Goal: Task Accomplishment & Management: Manage account settings

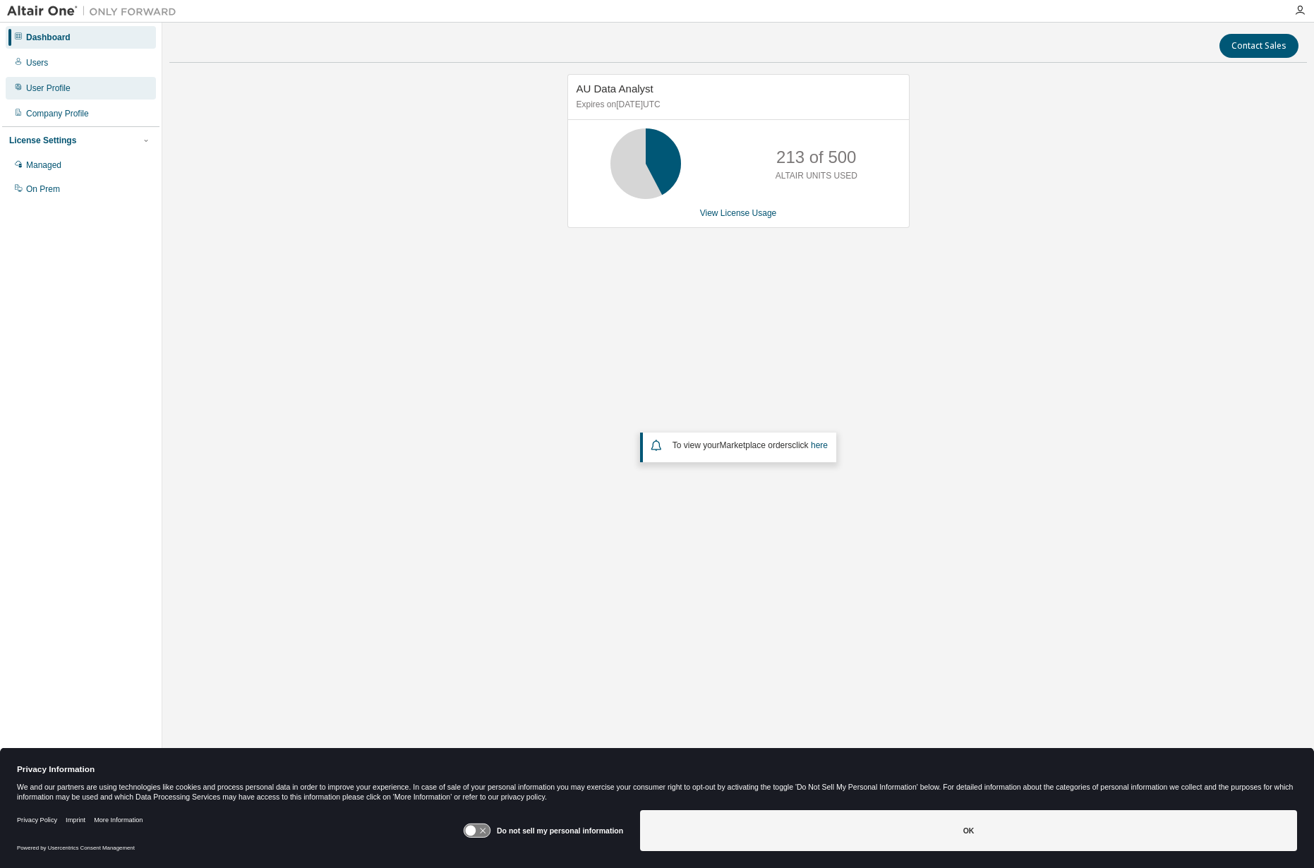
click at [35, 92] on div "User Profile" at bounding box center [48, 88] width 44 height 11
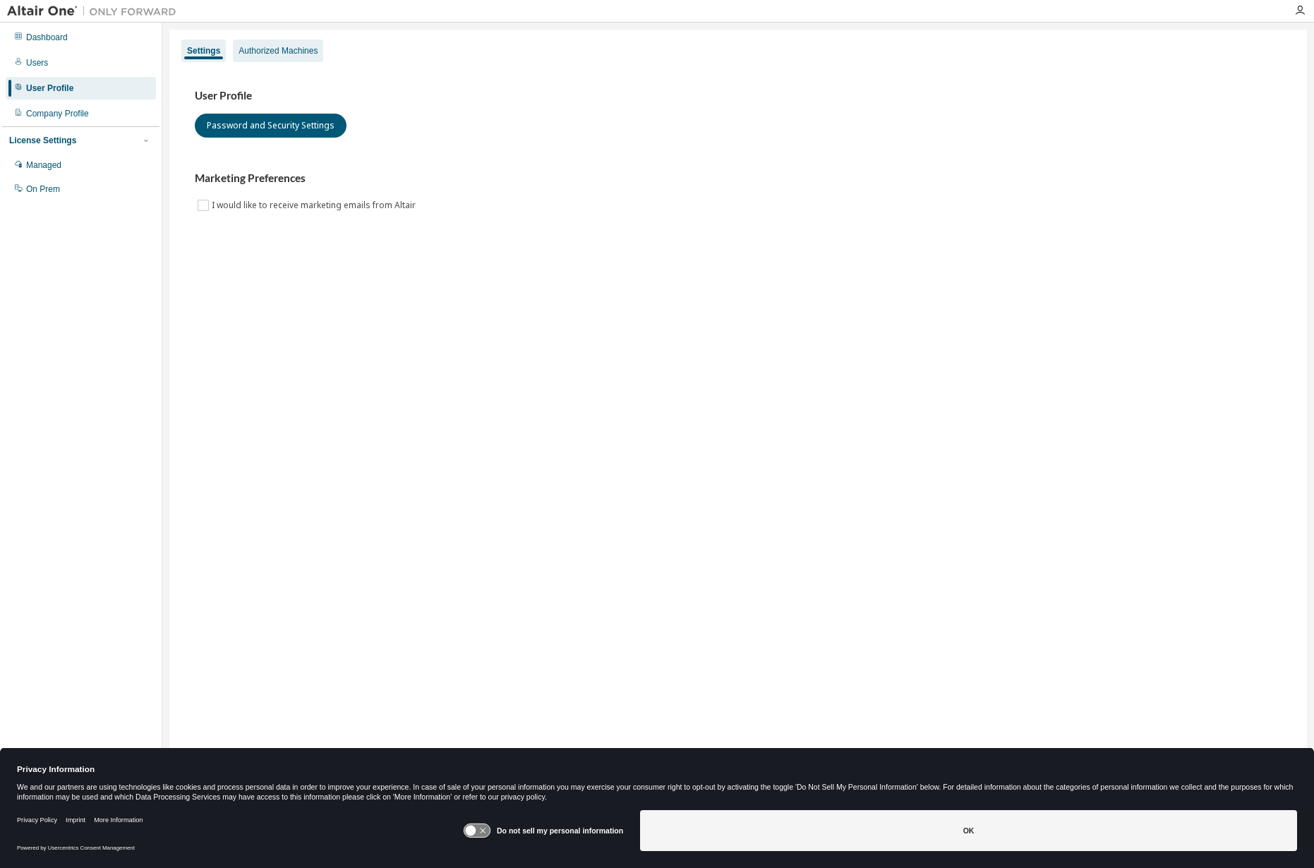
click at [279, 54] on div "Authorized Machines" at bounding box center [278, 50] width 79 height 11
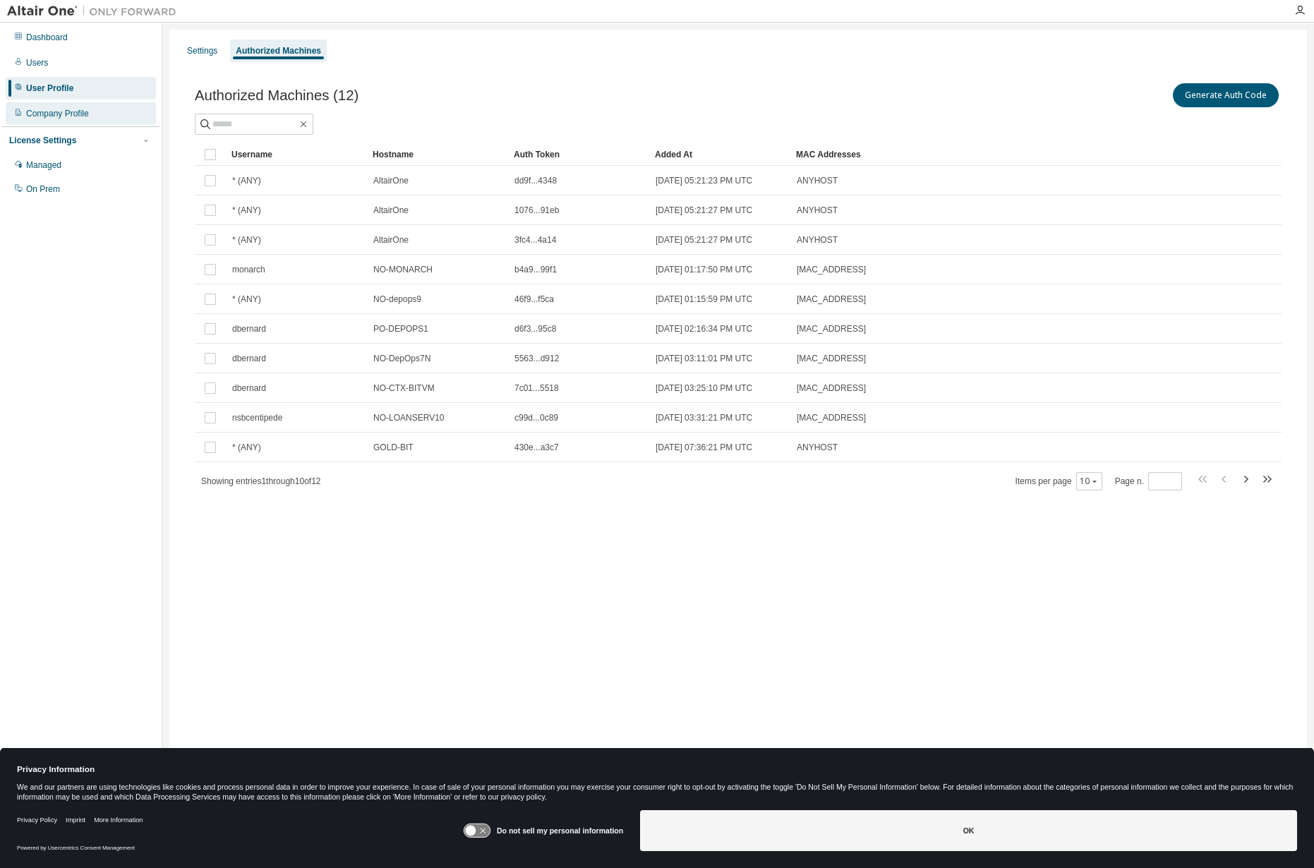
click at [67, 115] on div "Company Profile" at bounding box center [57, 113] width 63 height 11
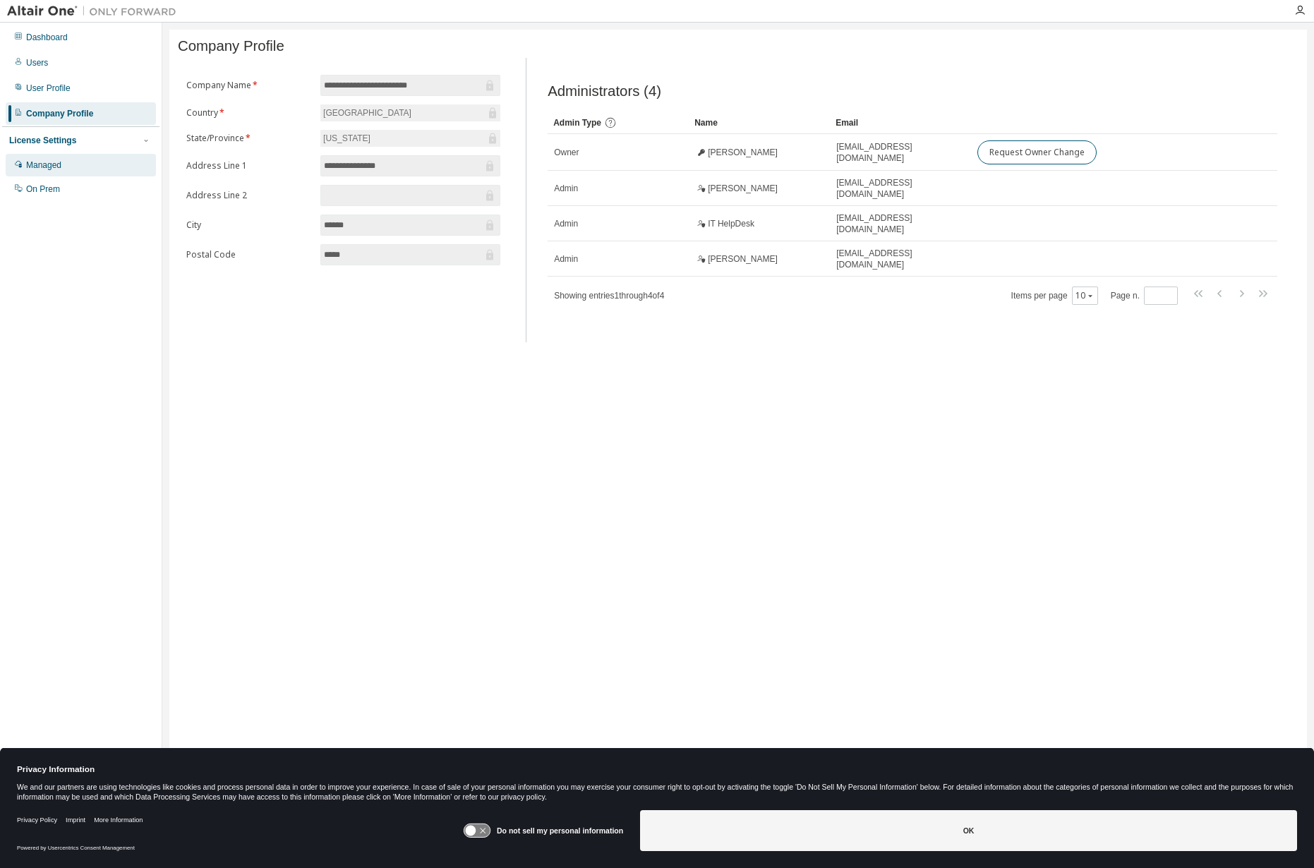
click at [39, 172] on div "Managed" at bounding box center [81, 165] width 150 height 23
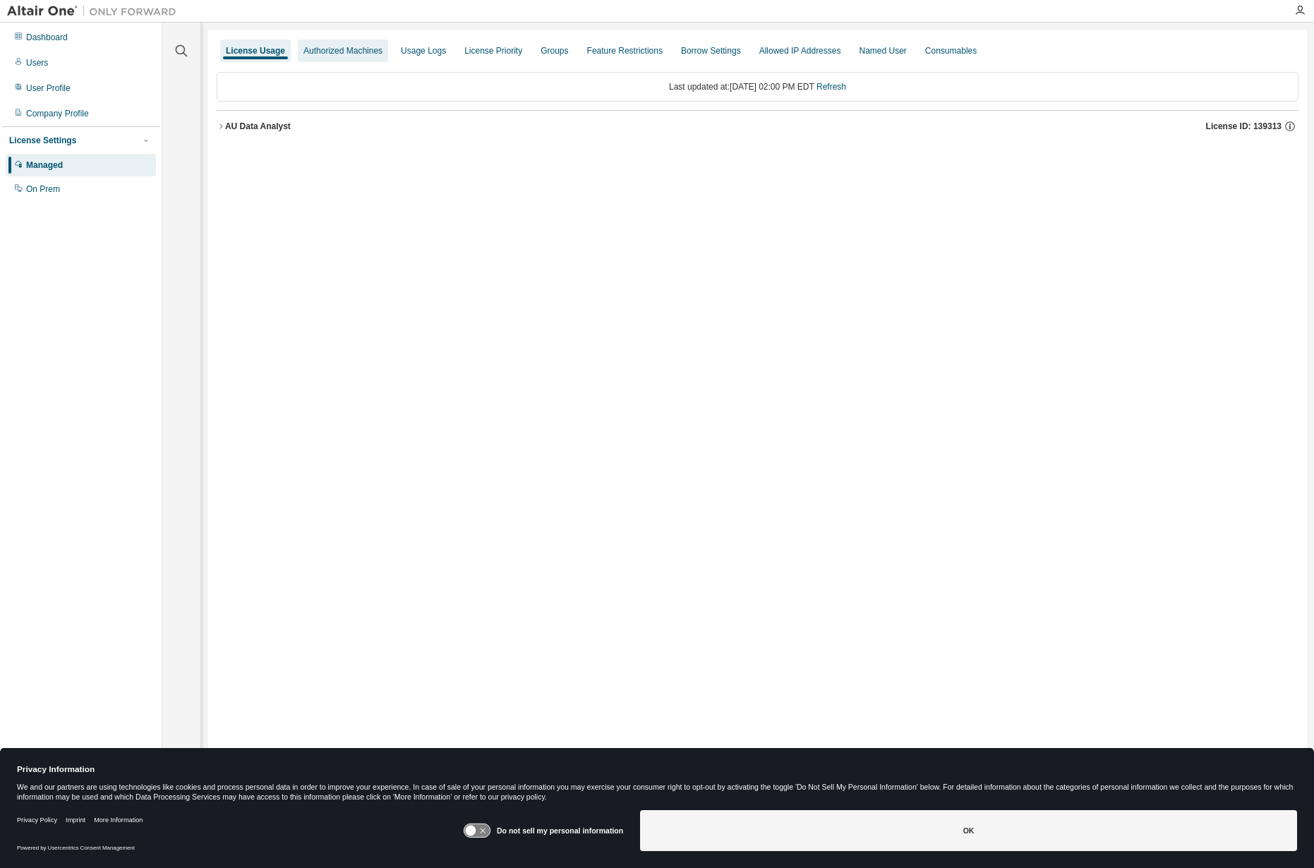
click at [335, 50] on div "Authorized Machines" at bounding box center [343, 50] width 79 height 11
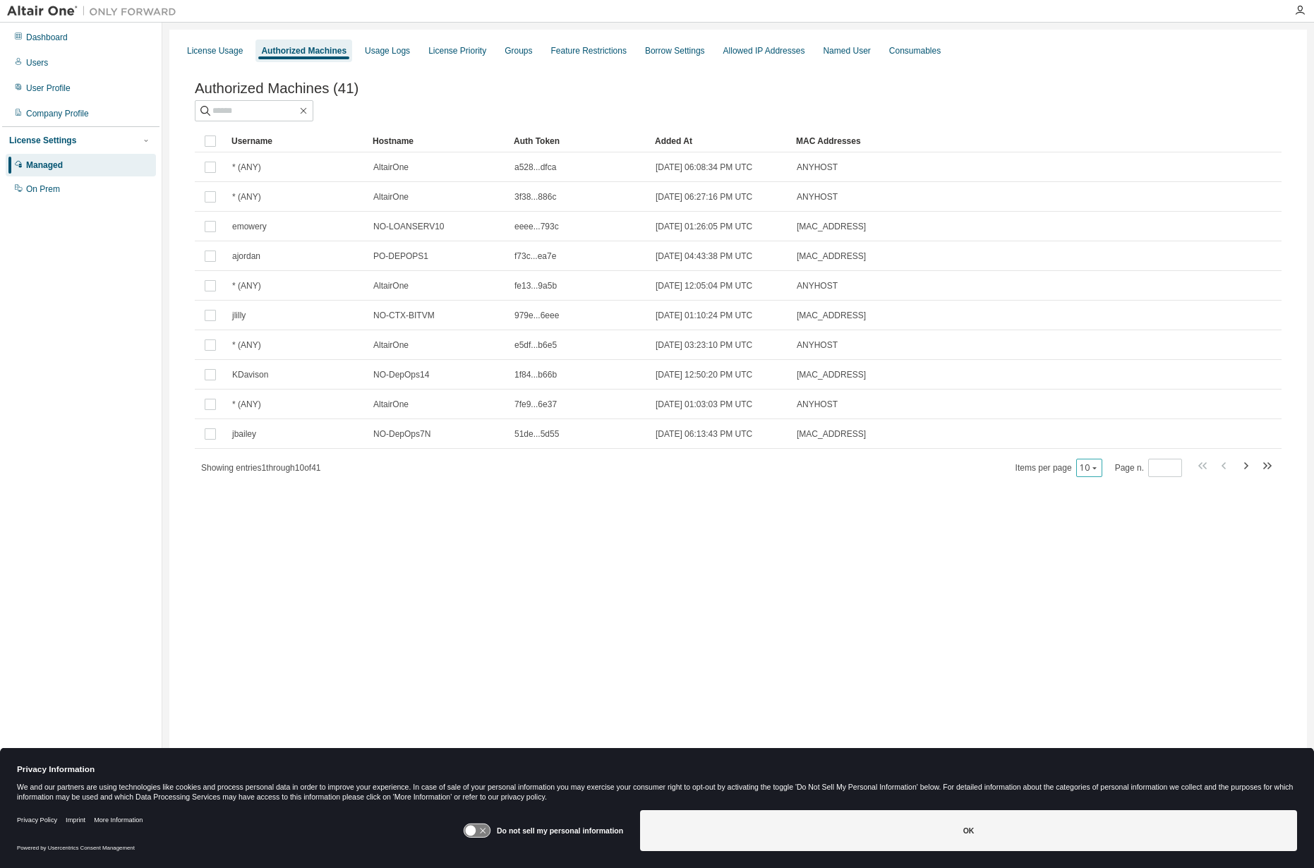
click at [1094, 472] on icon "button" at bounding box center [1095, 468] width 8 height 8
click at [1098, 541] on div "50" at bounding box center [1135, 540] width 113 height 17
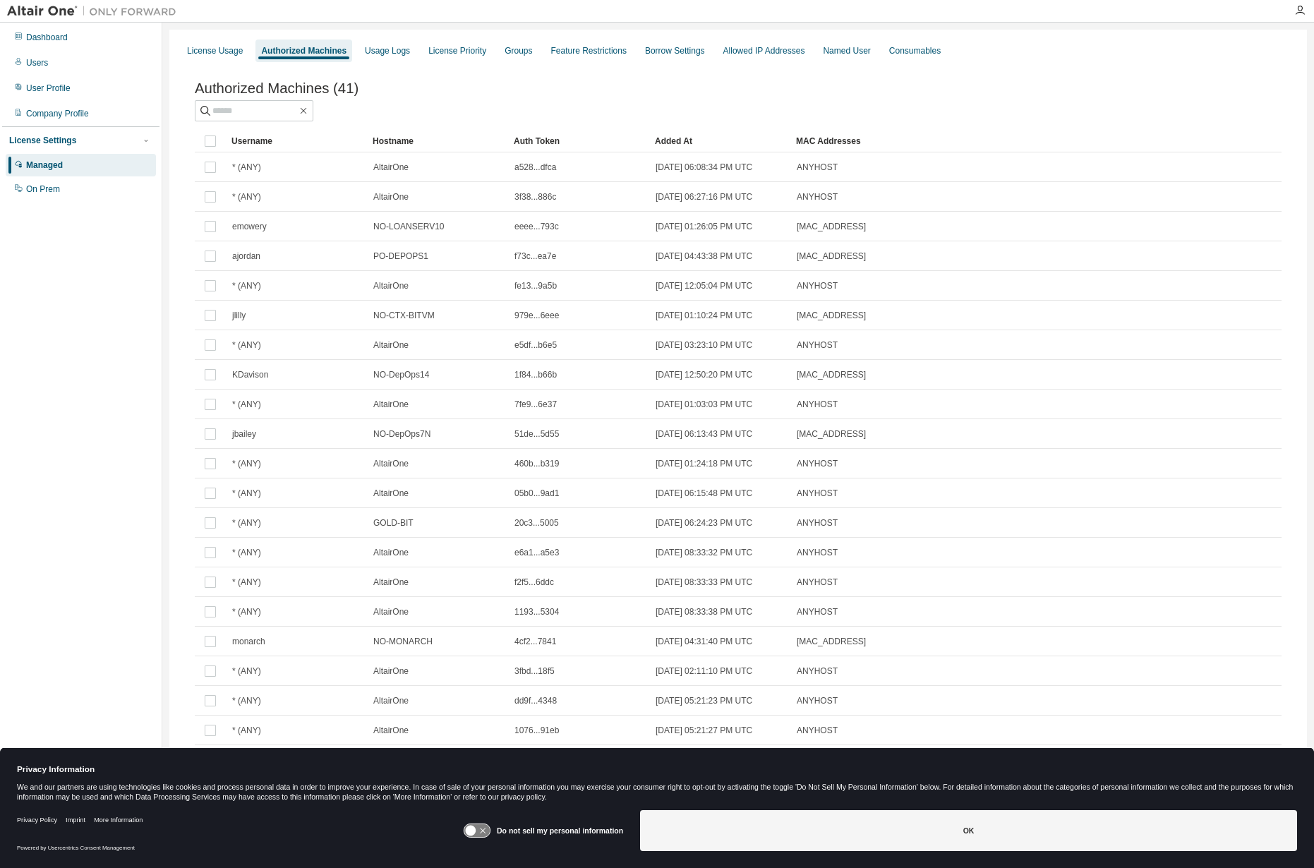
click at [256, 143] on div "Username" at bounding box center [297, 141] width 130 height 23
click at [263, 139] on div "Username" at bounding box center [297, 141] width 130 height 23
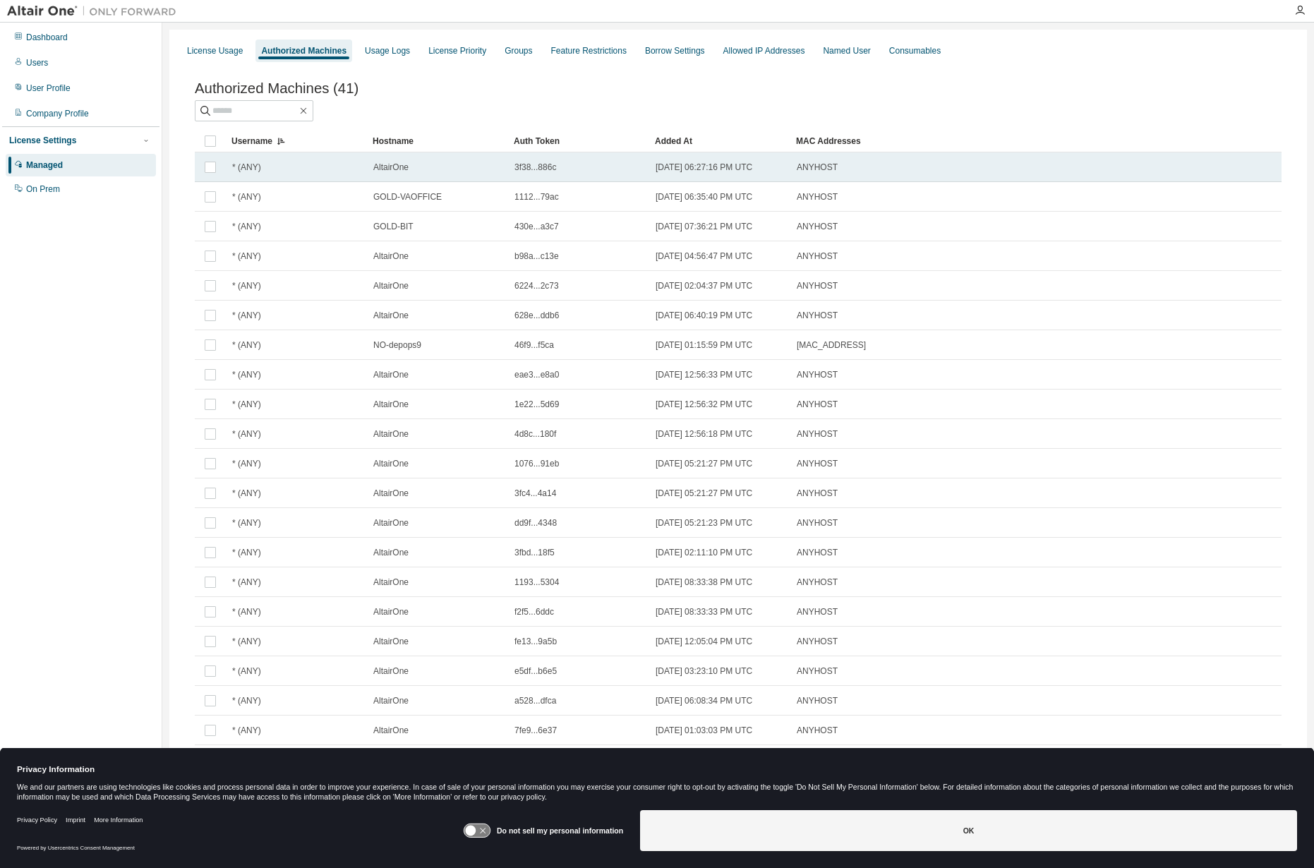
click at [220, 182] on td at bounding box center [210, 167] width 31 height 30
click at [283, 176] on td "* (ANY)" at bounding box center [296, 167] width 141 height 30
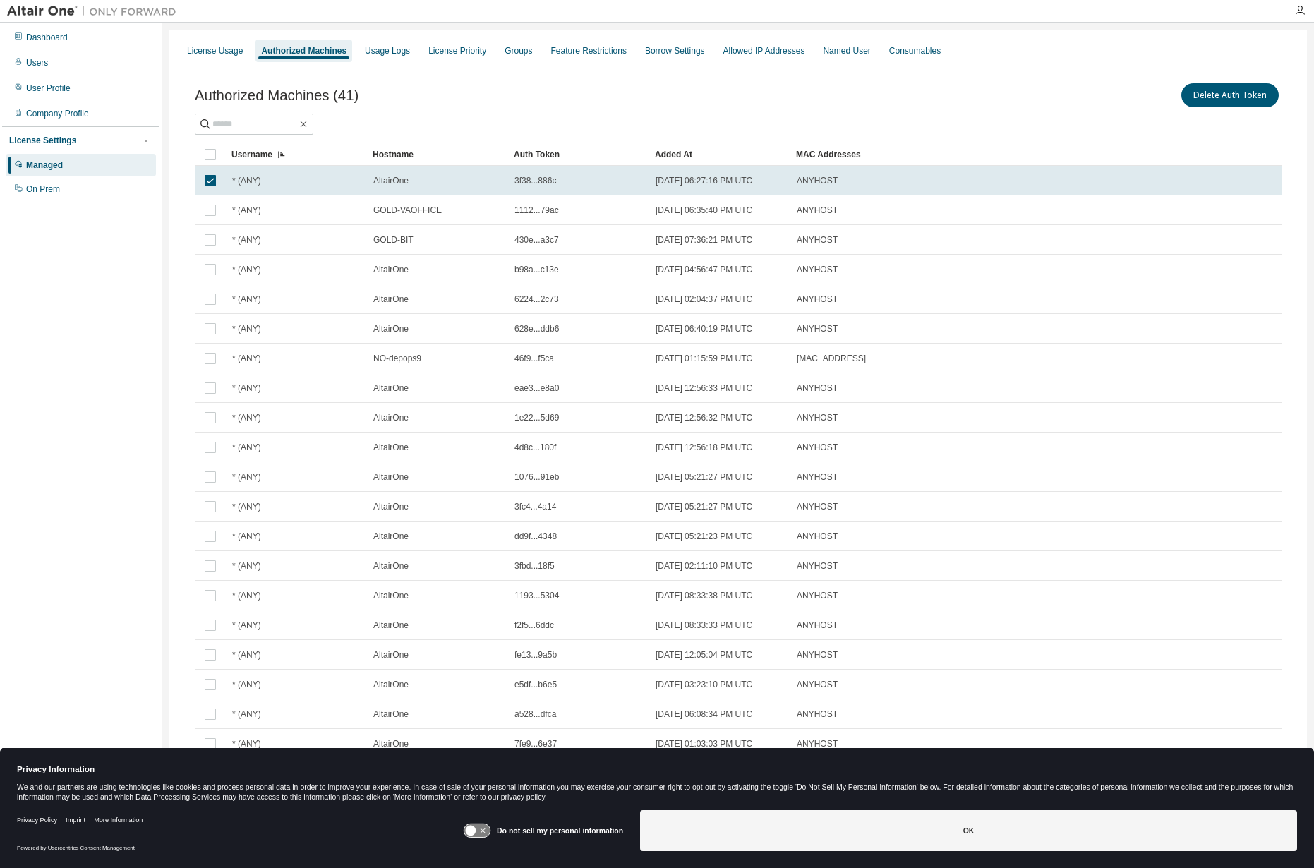
click at [283, 176] on div "* (ANY)" at bounding box center [296, 180] width 128 height 11
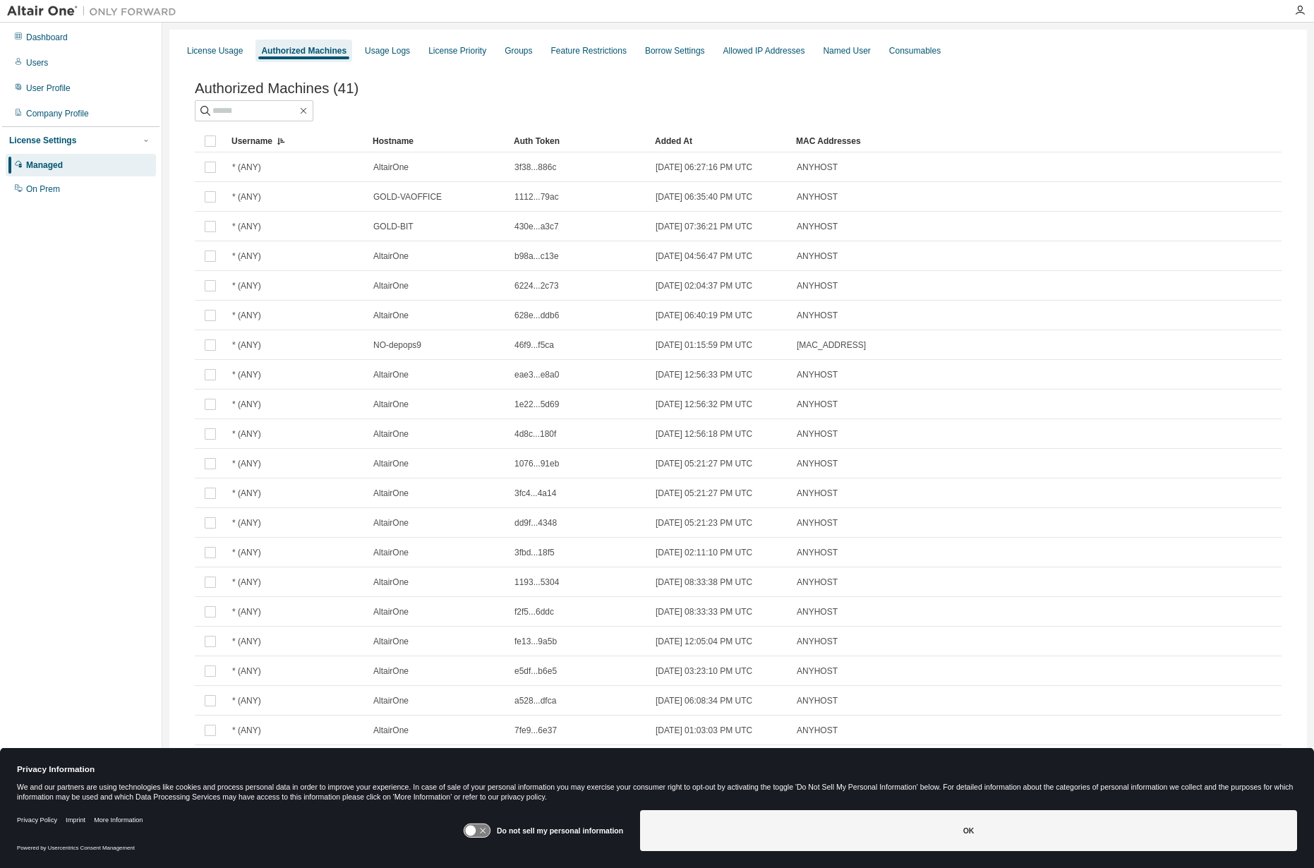
drag, startPoint x: 283, startPoint y: 168, endPoint x: 178, endPoint y: 175, distance: 105.4
click at [178, 175] on div "Authorized Machines (41) Clear Load Save Save As Field Operator Value Select fi…" at bounding box center [738, 749] width 1121 height 1370
click at [225, 52] on div "License Usage" at bounding box center [215, 50] width 56 height 11
